Goal: Task Accomplishment & Management: Use online tool/utility

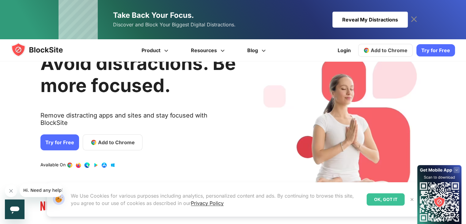
scroll to position [61, 0]
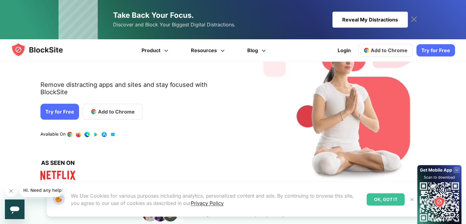
click at [65, 109] on link "Try for Free" at bounding box center [59, 112] width 39 height 16
click at [101, 108] on span "Add to Chrome" at bounding box center [116, 111] width 37 height 7
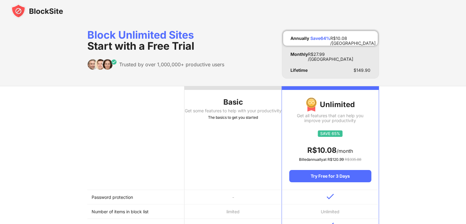
click at [231, 97] on div "Basic" at bounding box center [233, 102] width 97 height 10
drag, startPoint x: 244, startPoint y: 86, endPoint x: 240, endPoint y: 91, distance: 6.6
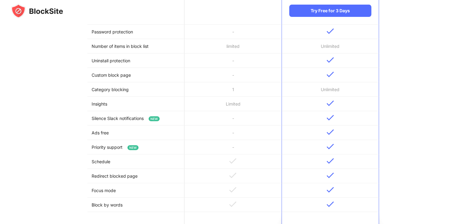
scroll to position [215, 0]
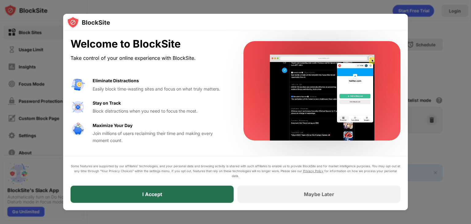
click at [197, 195] on div "I Accept" at bounding box center [152, 193] width 163 height 17
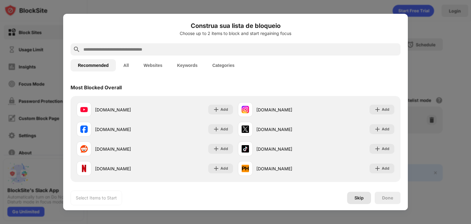
click at [364, 199] on body "Block Sites Usage Limit Insights Focus Mode Password Protection Custom Block Pa…" at bounding box center [235, 112] width 471 height 224
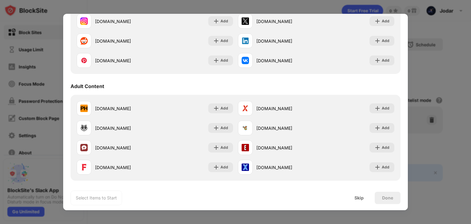
scroll to position [123, 0]
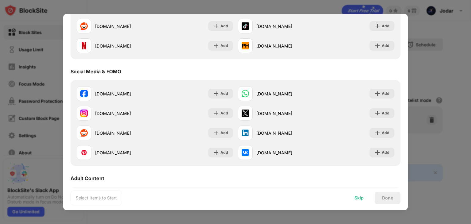
click at [365, 201] on div "Skip" at bounding box center [359, 198] width 24 height 12
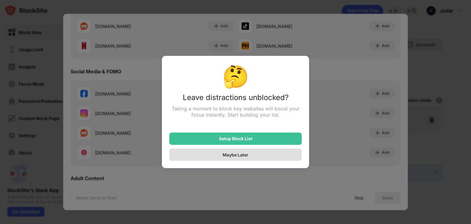
click at [252, 154] on div "Maybe Later" at bounding box center [235, 154] width 132 height 12
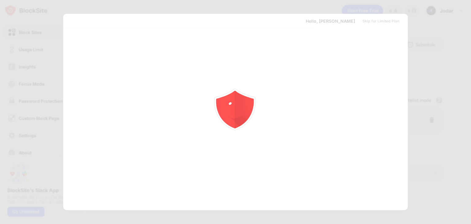
scroll to position [0, 0]
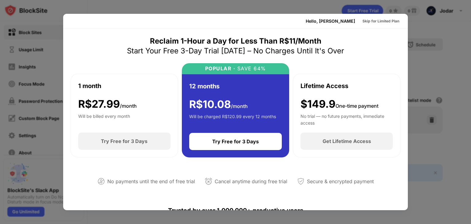
click at [444, 66] on div at bounding box center [235, 112] width 471 height 224
click at [364, 21] on div "Skip for Limited Plan" at bounding box center [380, 21] width 37 height 6
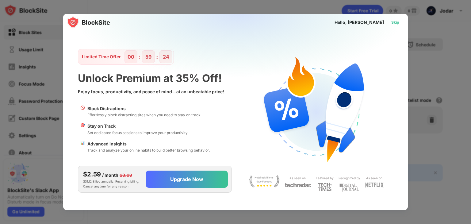
click at [390, 24] on div "Skip" at bounding box center [395, 22] width 18 height 10
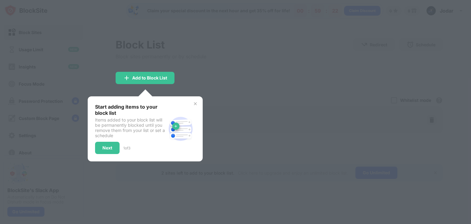
drag, startPoint x: 233, startPoint y: 132, endPoint x: 216, endPoint y: 126, distance: 17.7
click at [230, 130] on div at bounding box center [235, 112] width 471 height 224
click at [110, 145] on div "Next" at bounding box center [107, 147] width 10 height 5
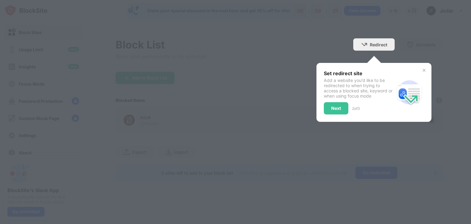
click at [110, 145] on div at bounding box center [235, 112] width 471 height 224
click at [342, 109] on div "Next" at bounding box center [336, 108] width 25 height 12
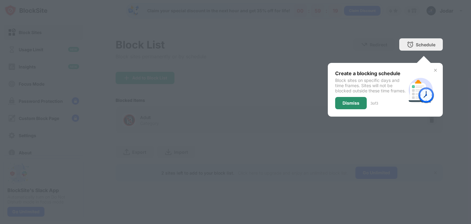
click at [347, 105] on div "Dismiss" at bounding box center [350, 103] width 17 height 5
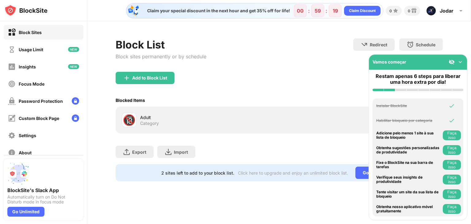
click at [313, 101] on div "Blocked Items Whitelist mode Block all websites except for those in your whitel…" at bounding box center [279, 100] width 327 height 13
click at [462, 63] on img at bounding box center [460, 62] width 6 height 6
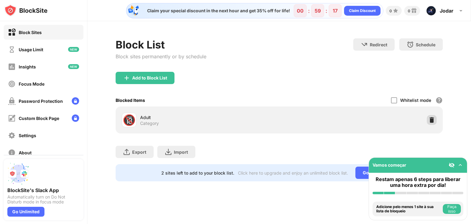
click at [428, 119] on div at bounding box center [432, 120] width 10 height 10
